Goal: Information Seeking & Learning: Check status

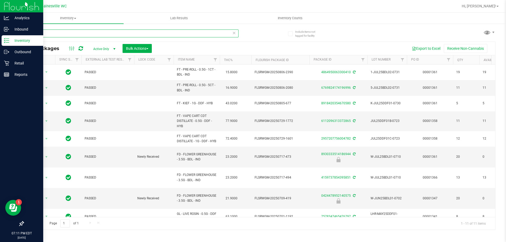
drag, startPoint x: 71, startPoint y: 35, endPoint x: 0, endPoint y: 36, distance: 70.7
click at [0, 36] on div "Analytics Inbound Inventory Outbound Retail Reports 07:11 PM EDT 08/20/2025 08/…" at bounding box center [253, 121] width 506 height 242
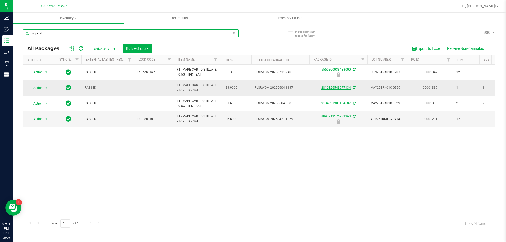
type input "tropical"
click at [332, 88] on link "2810326543977134" at bounding box center [336, 88] width 30 height 4
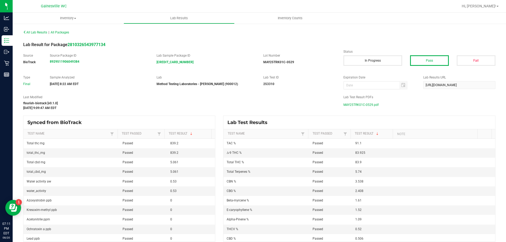
drag, startPoint x: 248, startPoint y: 83, endPoint x: 400, endPoint y: 36, distance: 158.7
click at [400, 36] on div "All Lab Results | All Packages" at bounding box center [259, 32] width 481 height 13
click at [352, 104] on span "MAY25TRK01C-0529.pdf" at bounding box center [361, 105] width 35 height 8
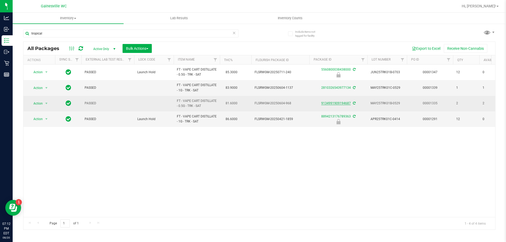
click at [336, 103] on link "9134991909194687" at bounding box center [336, 104] width 30 height 4
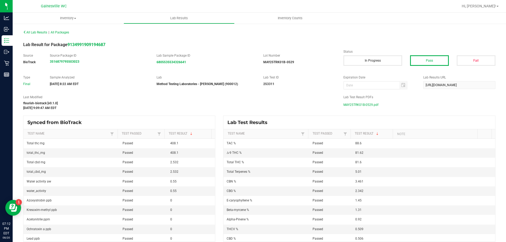
click at [367, 104] on span "MAY25TRK01B-0529.pdf" at bounding box center [361, 105] width 35 height 8
